Goal: Task Accomplishment & Management: Manage account settings

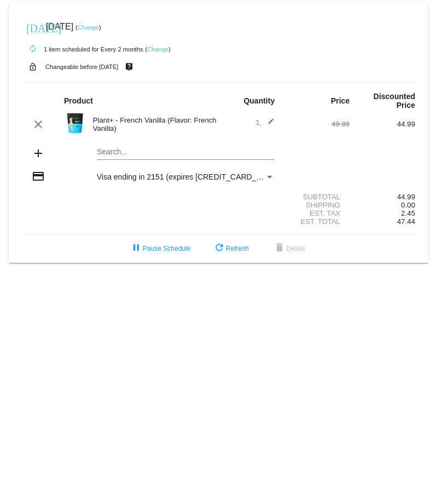
click at [164, 49] on link "Change" at bounding box center [157, 49] width 21 height 7
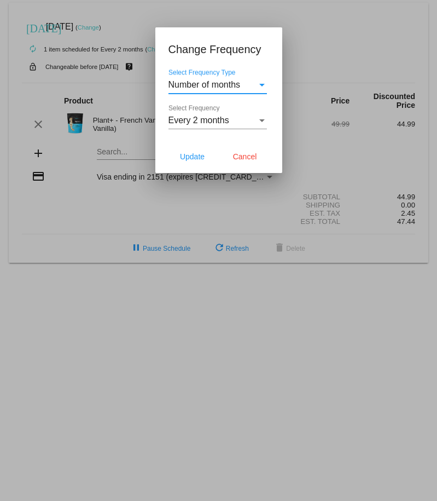
click at [261, 81] on div "Select Frequency Type" at bounding box center [262, 85] width 10 height 10
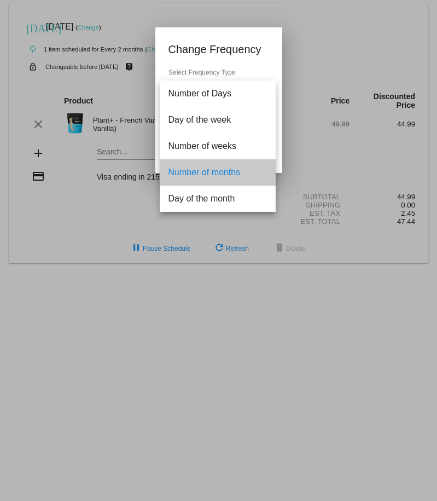
click at [251, 173] on span "Number of months" at bounding box center [218, 172] width 99 height 26
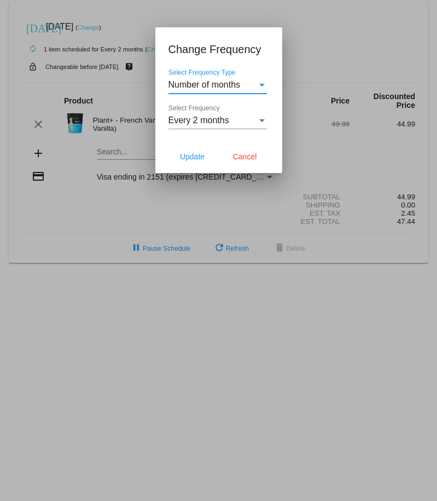
click at [261, 120] on div "Select Frequency" at bounding box center [261, 120] width 5 height 3
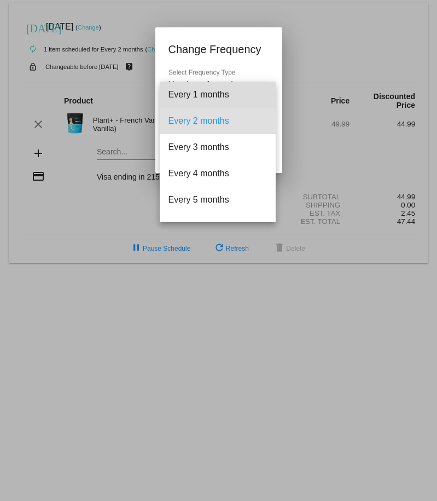
click at [235, 95] on span "Every 1 months" at bounding box center [218, 95] width 99 height 26
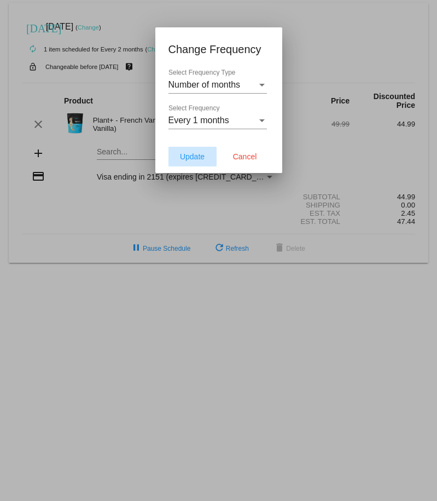
click at [203, 155] on span "Update" at bounding box center [192, 156] width 25 height 9
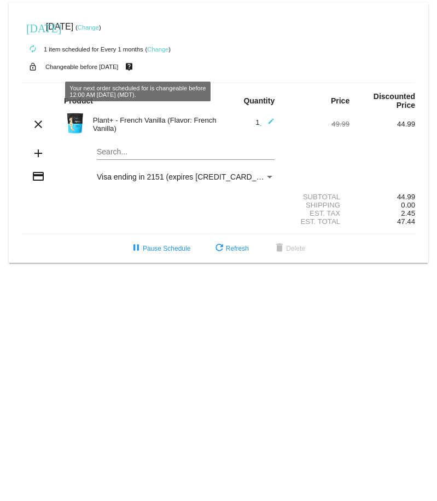
click at [99, 24] on link "Change" at bounding box center [88, 27] width 21 height 7
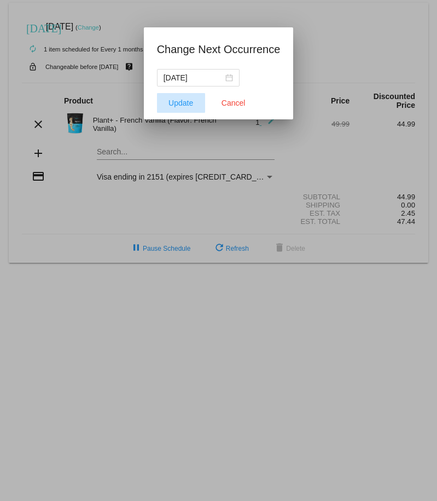
click at [189, 103] on span "Update" at bounding box center [181, 103] width 25 height 9
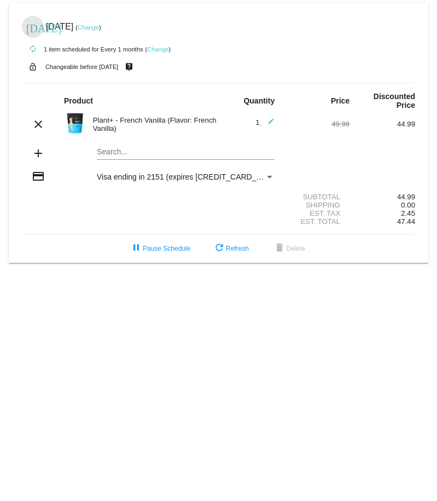
click at [32, 25] on mat-icon "[DATE]" at bounding box center [32, 27] width 13 height 13
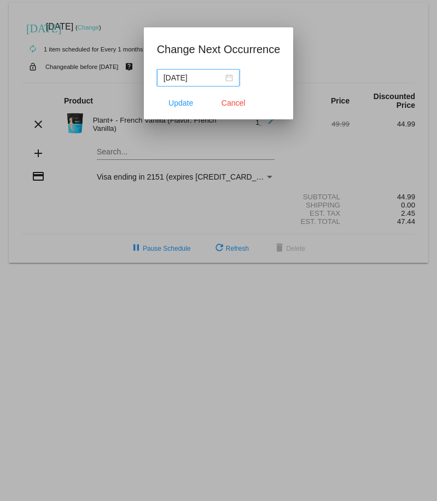
click at [192, 79] on input "[DATE]" at bounding box center [194, 78] width 60 height 12
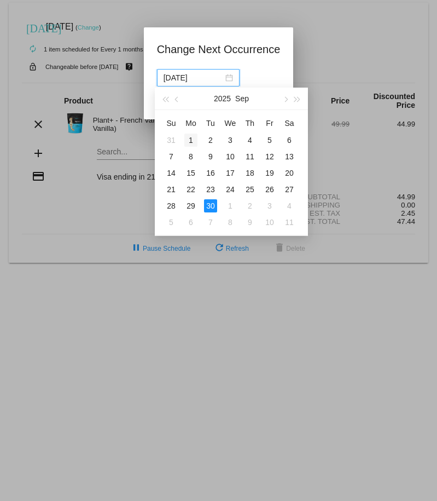
click at [193, 140] on div "1" at bounding box center [190, 140] width 13 height 13
type input "[DATE]"
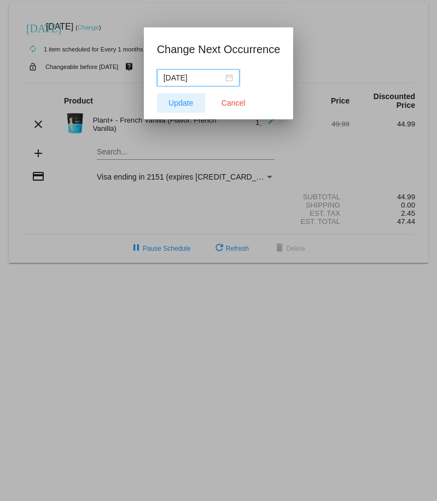
click at [186, 101] on span "Update" at bounding box center [181, 103] width 25 height 9
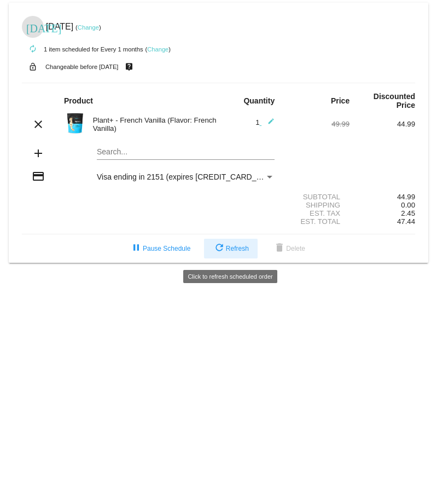
click at [239, 251] on span "refresh Refresh" at bounding box center [231, 249] width 36 height 8
